Goal: Task Accomplishment & Management: Manage account settings

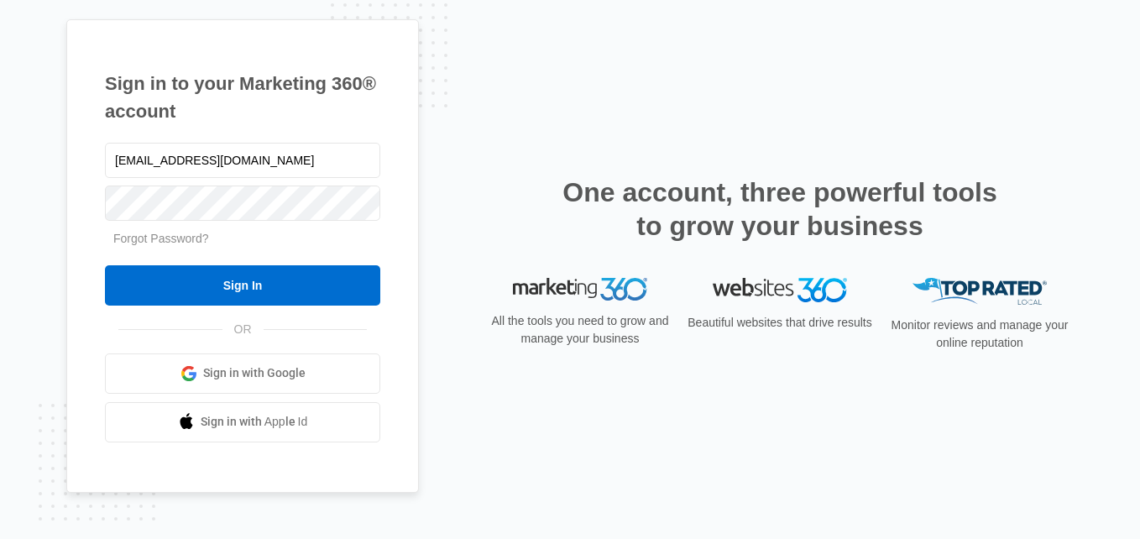
type input "[EMAIL_ADDRESS][DOMAIN_NAME]"
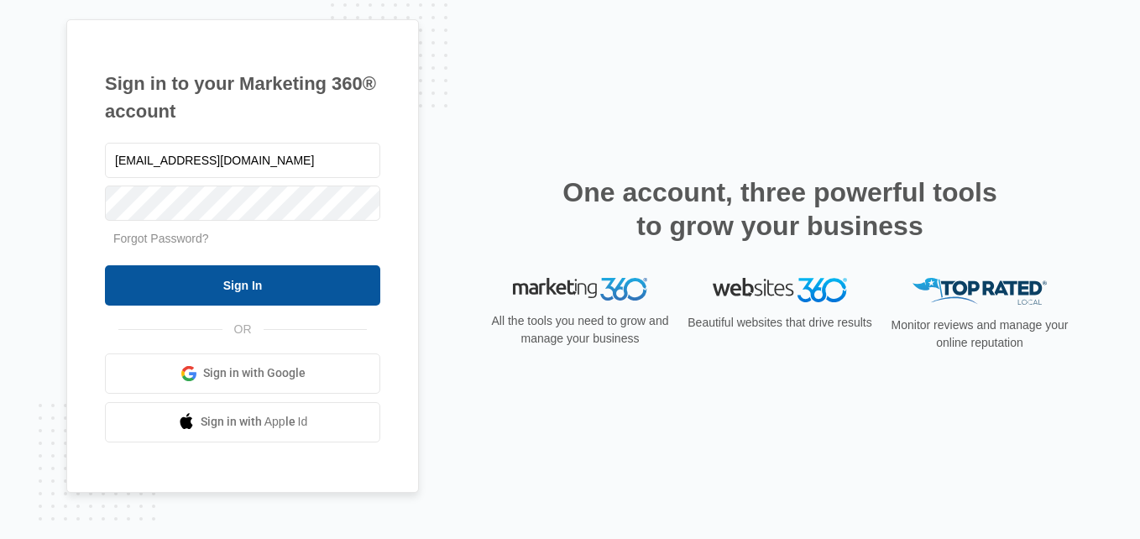
click at [235, 283] on input "Sign In" at bounding box center [242, 285] width 275 height 40
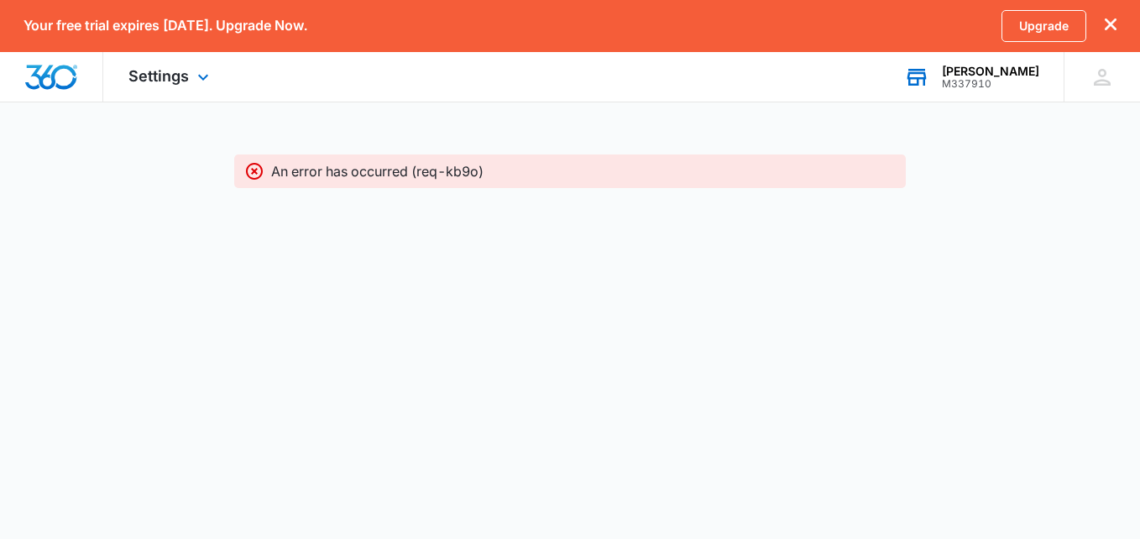
click at [1007, 80] on div "M337910" at bounding box center [990, 84] width 97 height 12
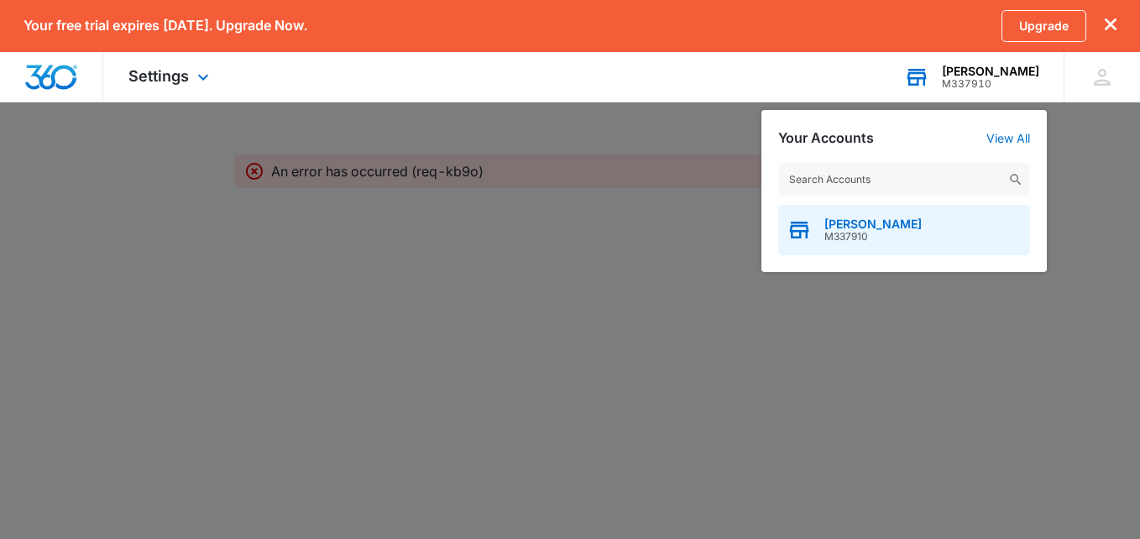
click at [872, 228] on span "[PERSON_NAME]" at bounding box center [873, 223] width 97 height 13
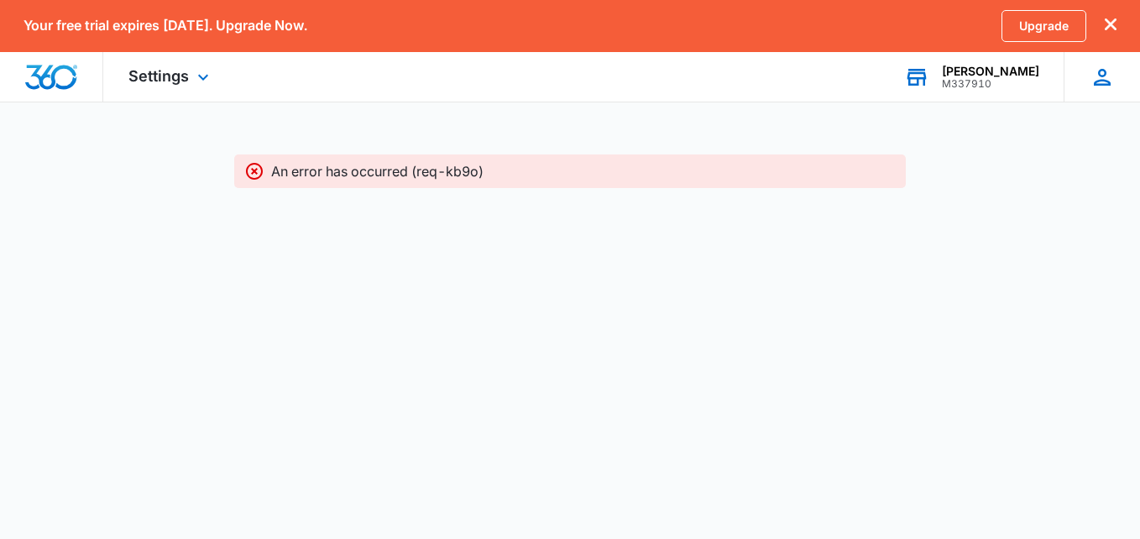
click at [1105, 75] on icon at bounding box center [1102, 77] width 17 height 17
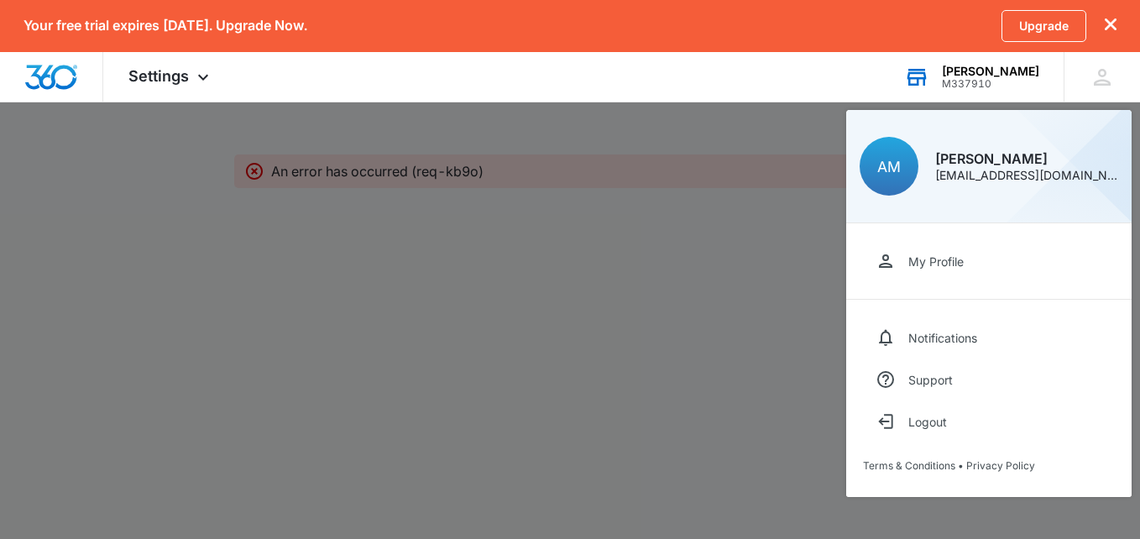
click at [778, 279] on div at bounding box center [570, 269] width 1140 height 539
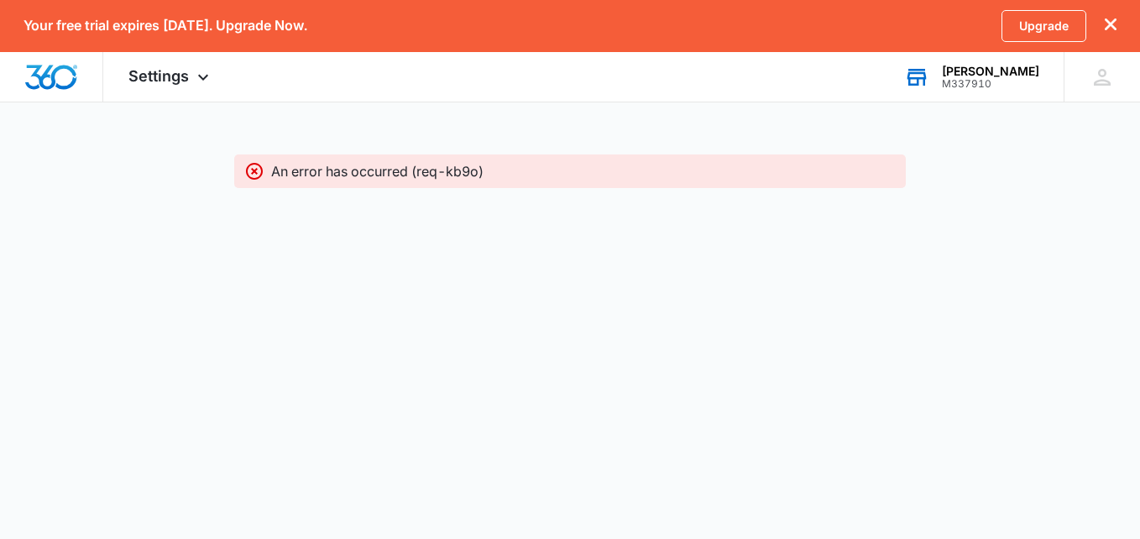
click at [1111, 22] on icon "dismiss this dialog" at bounding box center [1111, 24] width 12 height 12
click at [1097, 75] on icon at bounding box center [1102, 77] width 25 height 25
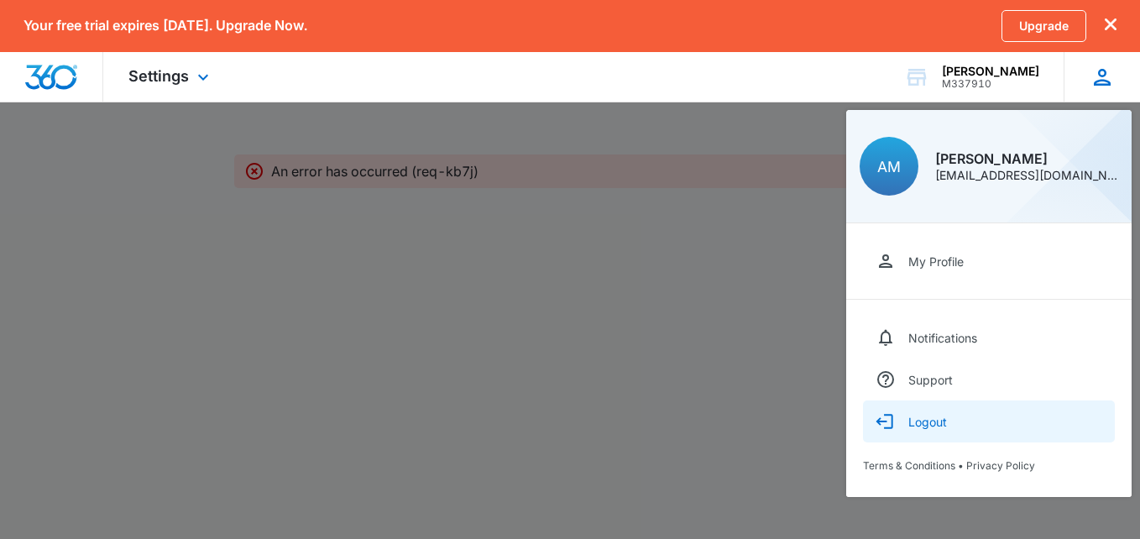
click at [920, 422] on div "Logout" at bounding box center [928, 422] width 39 height 14
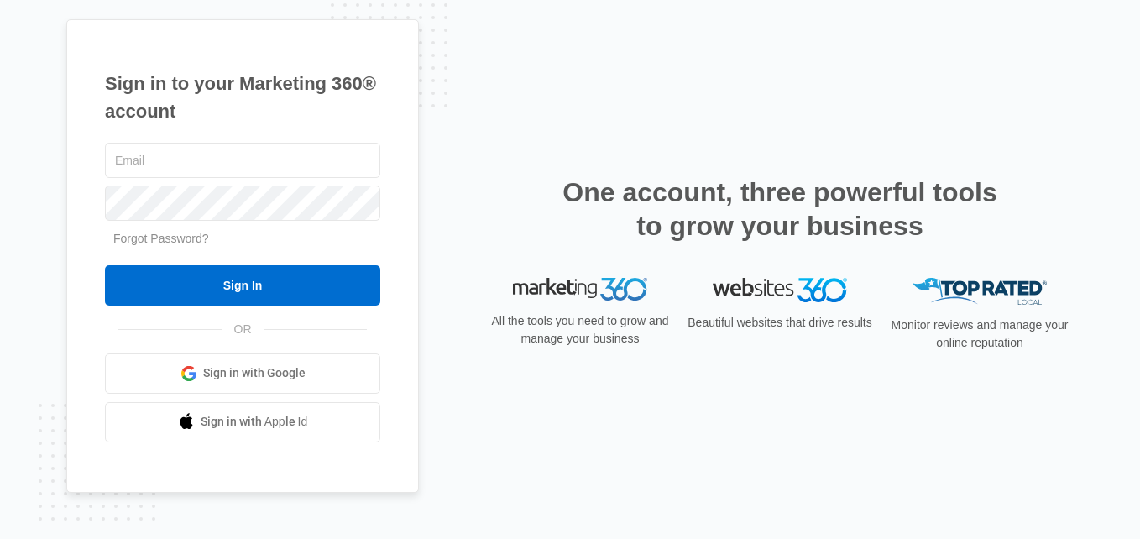
type input "[EMAIL_ADDRESS][DOMAIN_NAME]"
click at [354, 113] on h1 "Sign in to your Marketing 360® account" at bounding box center [242, 97] width 275 height 55
click at [190, 236] on link "Forgot Password?" at bounding box center [161, 238] width 96 height 13
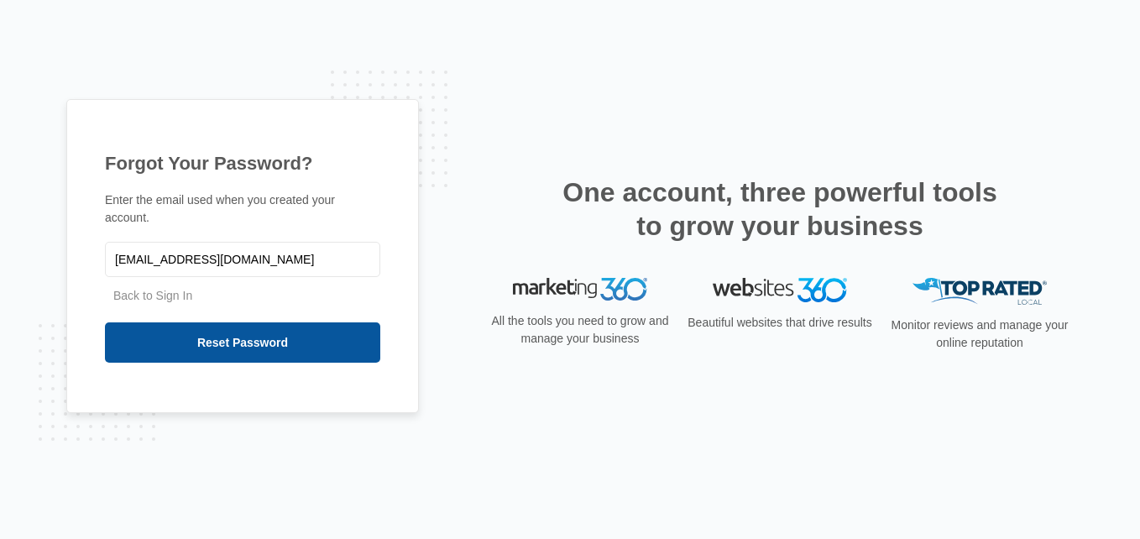
type input "[EMAIL_ADDRESS][DOMAIN_NAME]"
click at [257, 332] on input "Reset Password" at bounding box center [242, 342] width 275 height 40
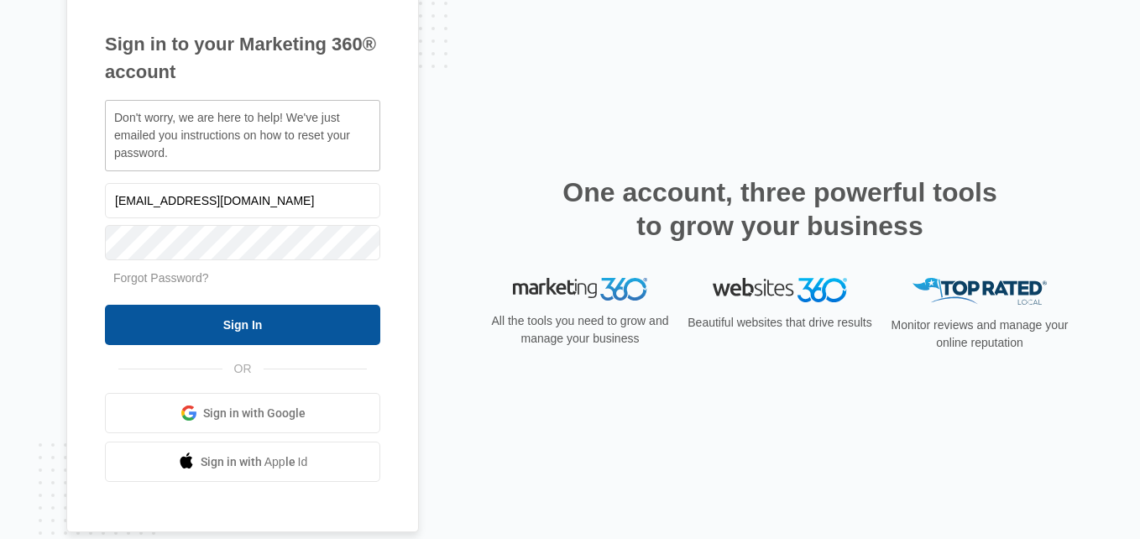
click at [246, 325] on input "Sign In" at bounding box center [242, 325] width 275 height 40
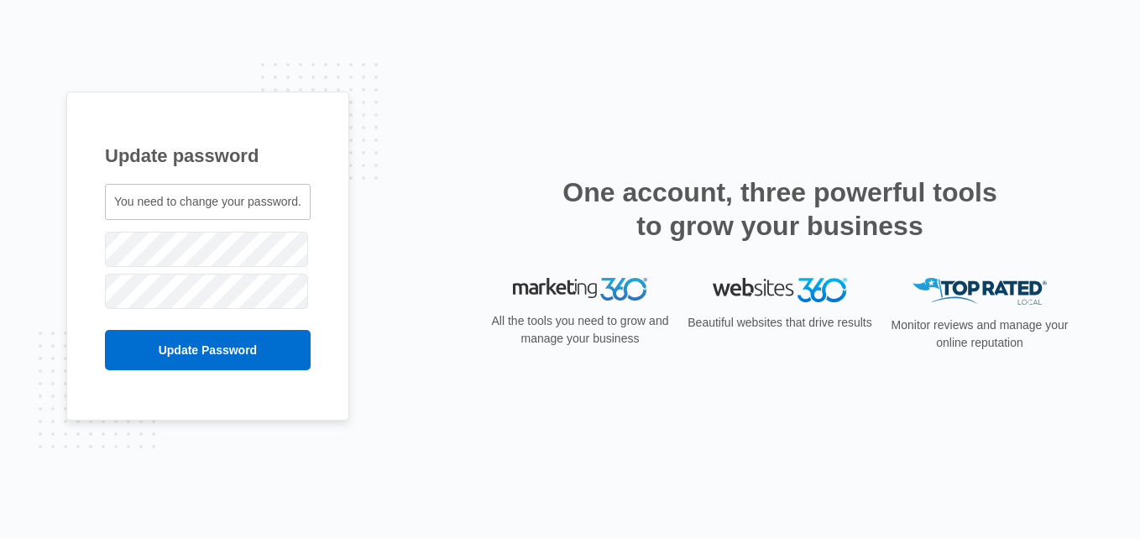
click at [265, 202] on span "You need to change your password." at bounding box center [207, 201] width 187 height 13
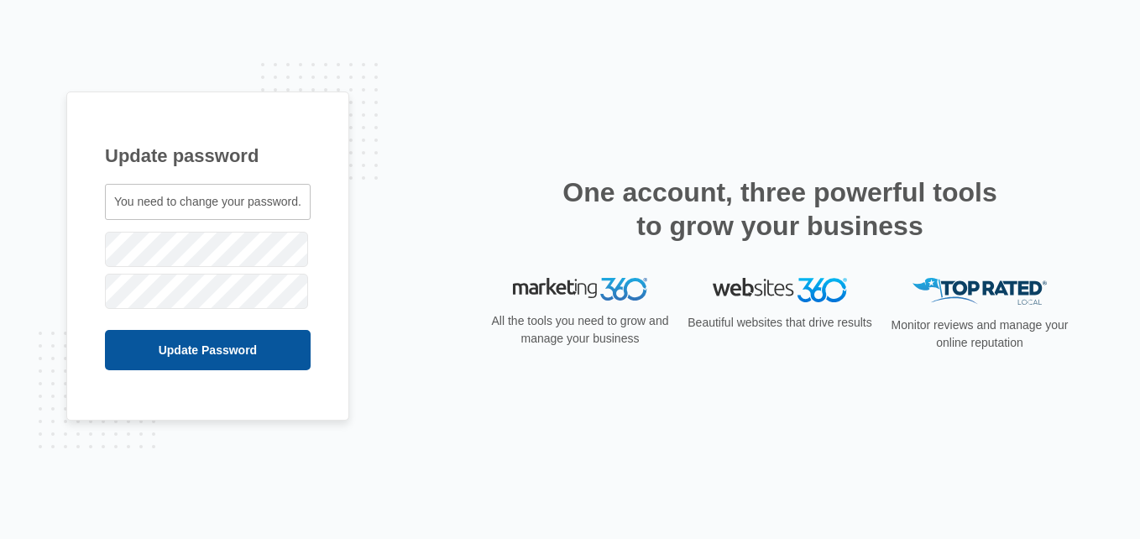
click at [238, 348] on input "Update Password" at bounding box center [208, 350] width 206 height 40
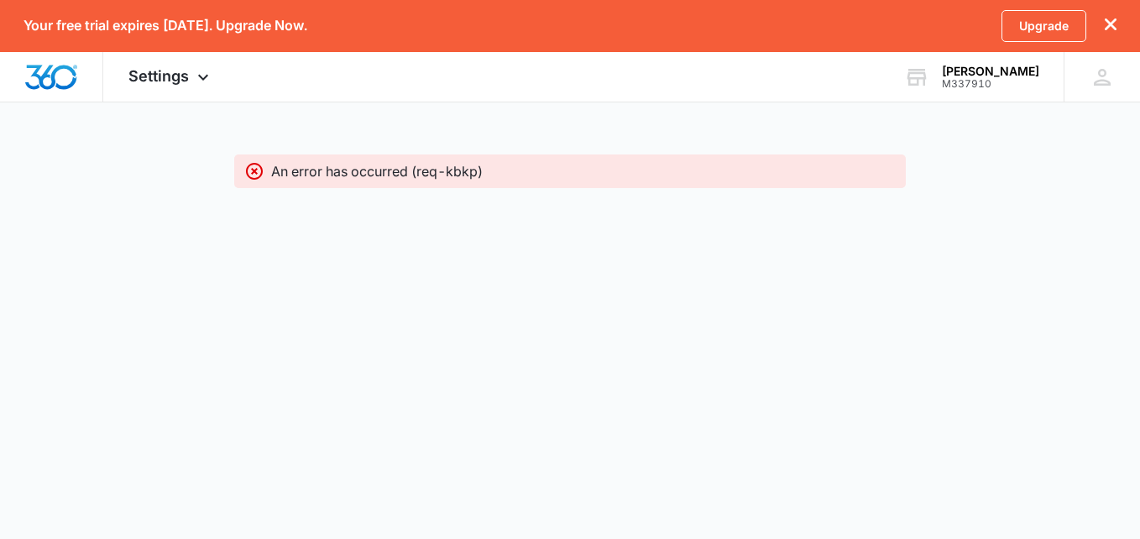
click at [1108, 20] on icon "dismiss this dialog" at bounding box center [1111, 24] width 12 height 12
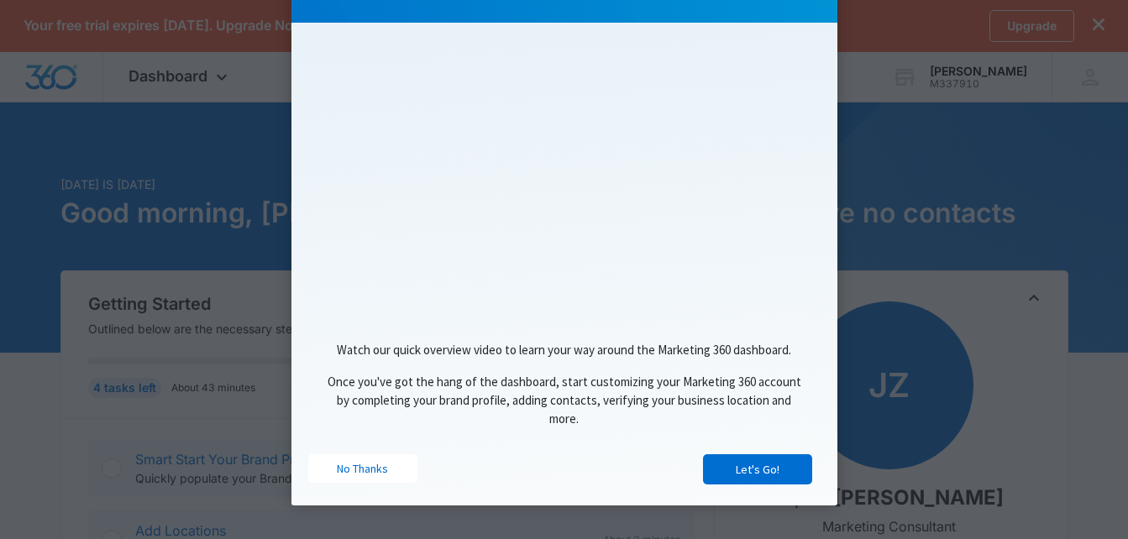
scroll to position [220, 0]
drag, startPoint x: 1116, startPoint y: 98, endPoint x: 1132, endPoint y: 247, distance: 149.5
